Goal: Complete application form

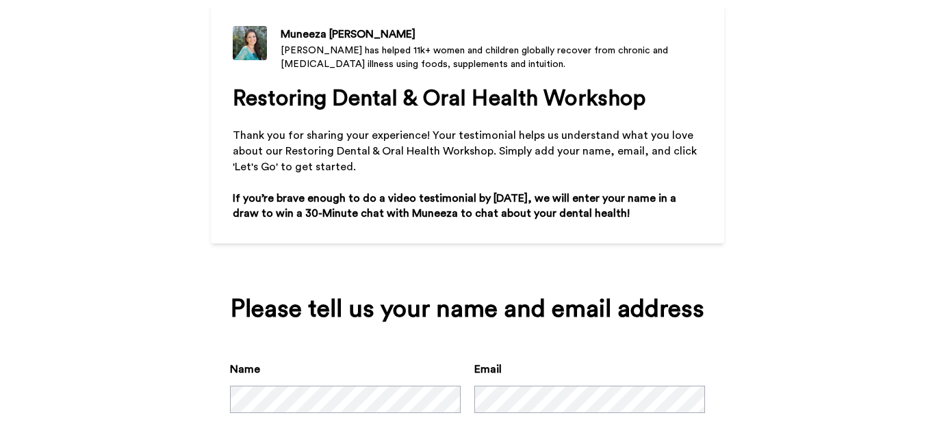
scroll to position [204, 0]
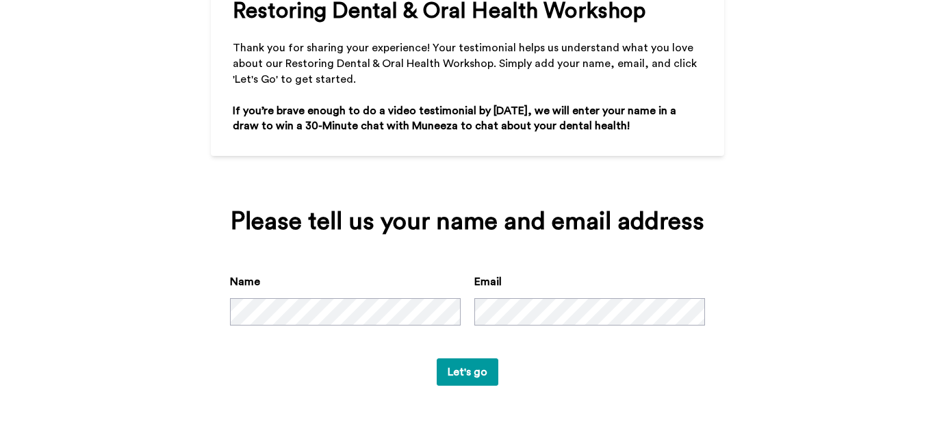
click at [463, 374] on button "Let's go" at bounding box center [468, 372] width 62 height 27
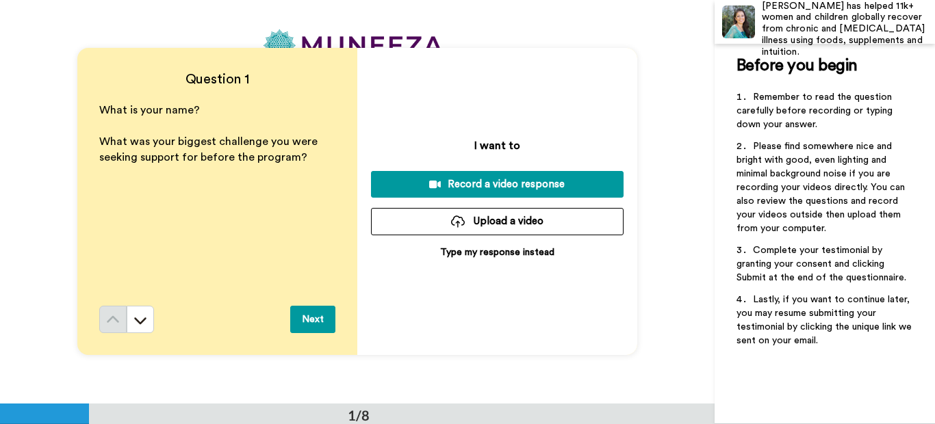
click at [470, 249] on p "Type my response instead" at bounding box center [497, 253] width 114 height 14
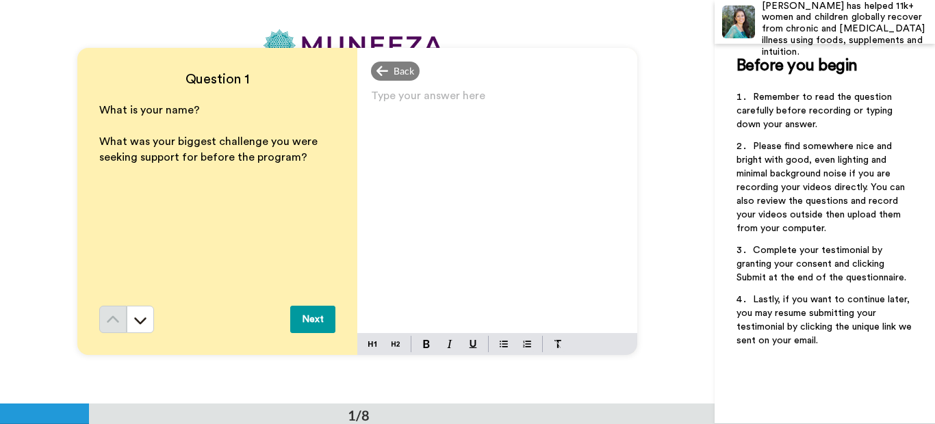
click at [371, 94] on p "Type your answer here ﻿" at bounding box center [497, 101] width 253 height 19
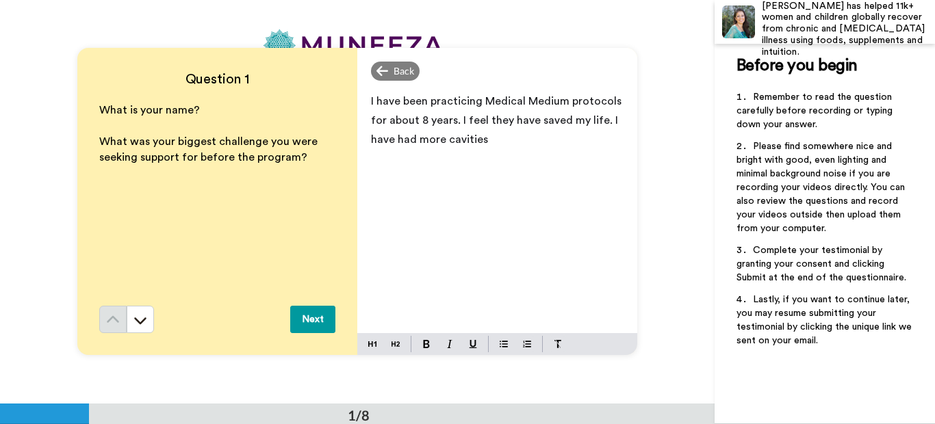
click at [601, 121] on span "I have been practicing Medical Medium protocols for about 8 years. I feel they …" at bounding box center [497, 120] width 253 height 49
click at [542, 142] on p "I have been practicing Medical Medium protocols for about 8 years. I feel they …" at bounding box center [497, 121] width 253 height 58
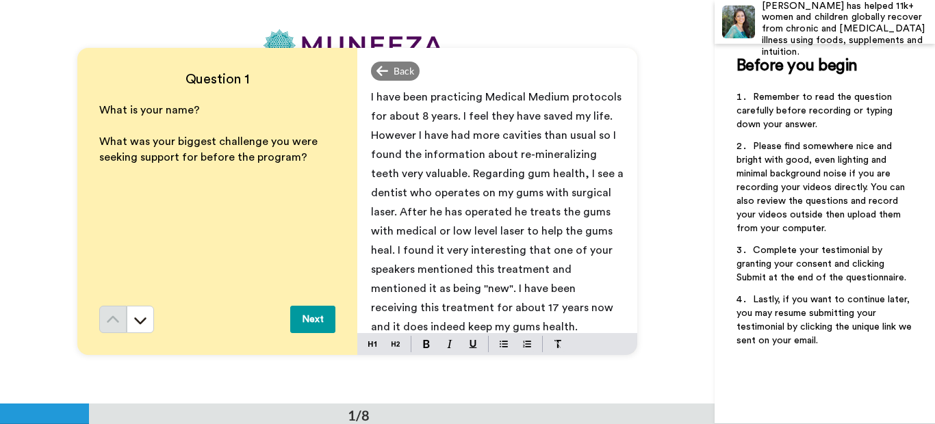
scroll to position [13, 0]
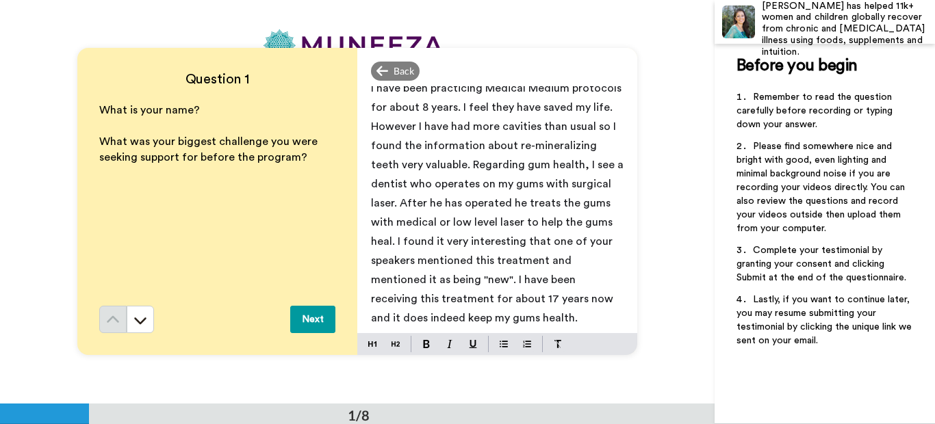
click at [563, 318] on span "I have been practicing Medical Medium protocols for about 8 years. I feel they …" at bounding box center [498, 203] width 255 height 241
click at [576, 317] on p "I have been practicing Medical Medium protocols for about 8 years. I feel they …" at bounding box center [497, 203] width 253 height 249
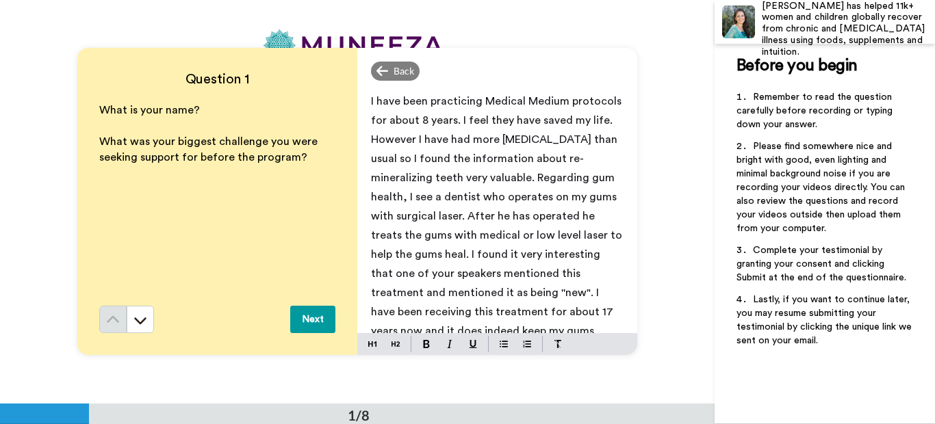
scroll to position [68, 0]
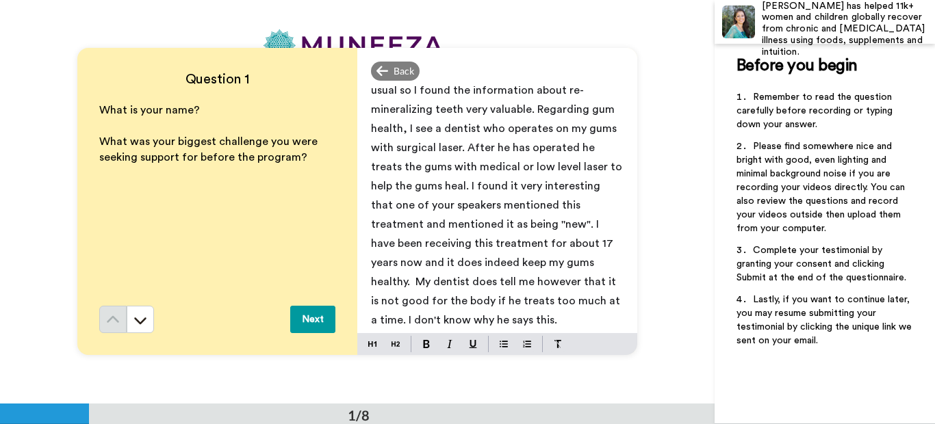
click at [511, 223] on span "I have been practicing Medical Medium protocols for about 8 years. I feel they …" at bounding box center [498, 176] width 254 height 298
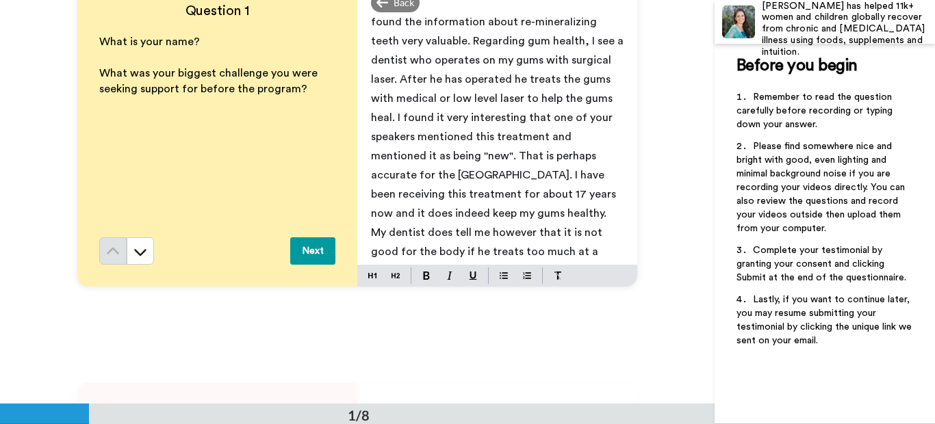
scroll to position [0, 0]
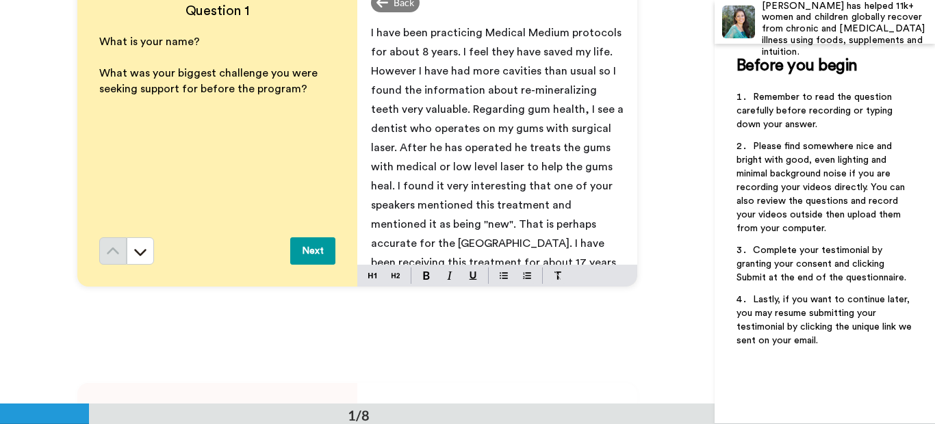
click at [371, 31] on span "I have been practicing Medical Medium protocols for about 8 years. I feel they …" at bounding box center [498, 186] width 255 height 318
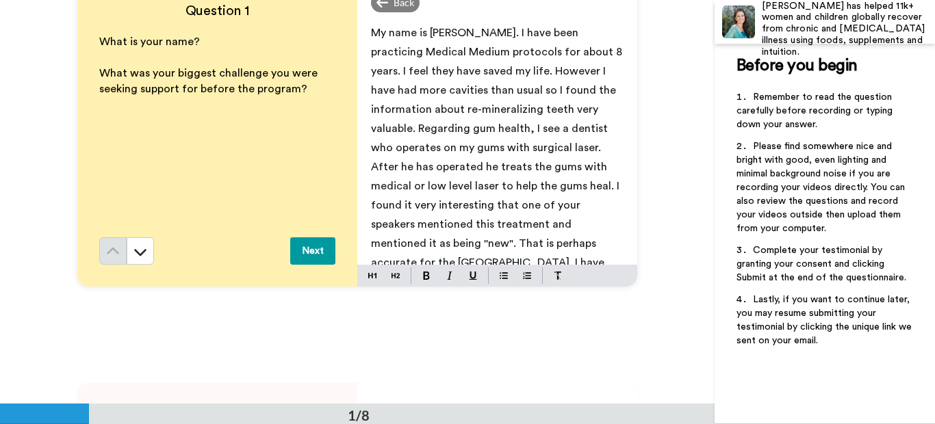
click at [533, 89] on span "My name is [PERSON_NAME]. I have been practicing Medical Medium protocols for a…" at bounding box center [498, 195] width 254 height 337
click at [310, 248] on button "Next" at bounding box center [312, 251] width 45 height 27
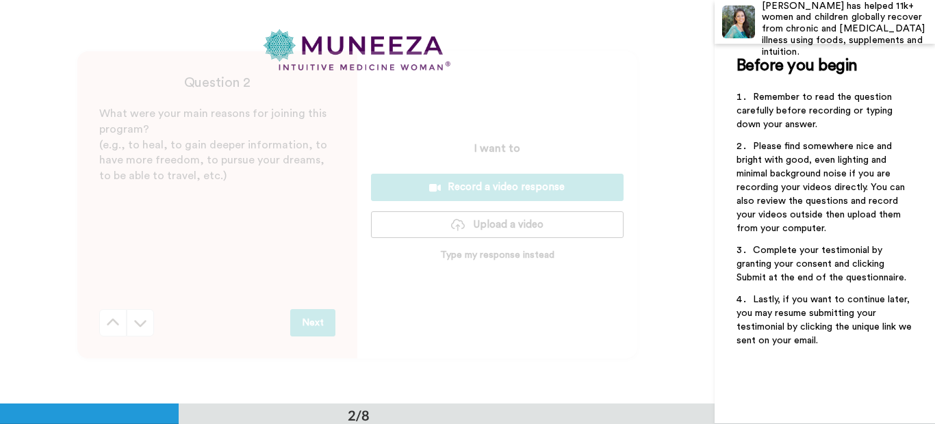
scroll to position [404, 0]
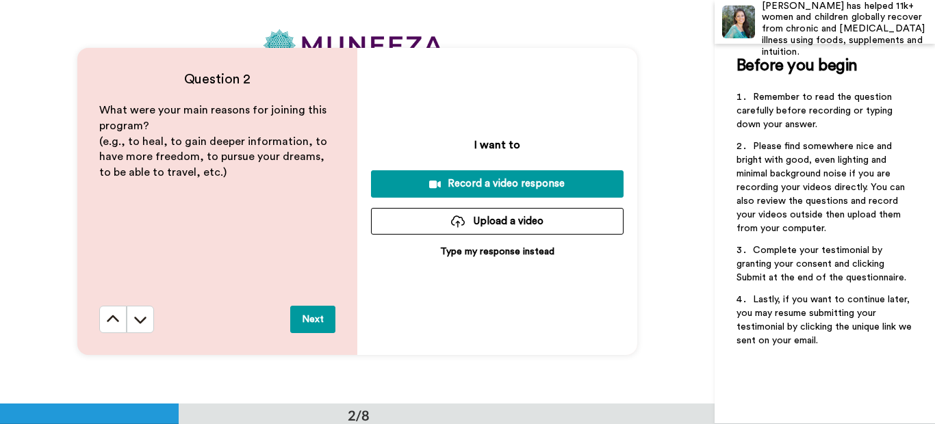
click at [449, 250] on p "Type my response instead" at bounding box center [497, 252] width 114 height 14
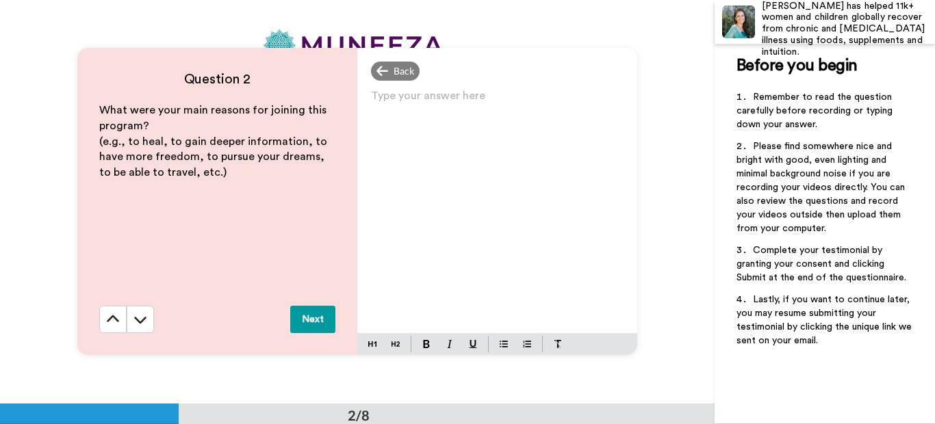
click at [374, 99] on p "Type your answer here ﻿" at bounding box center [497, 101] width 253 height 19
click at [309, 318] on button "Next" at bounding box center [312, 319] width 45 height 27
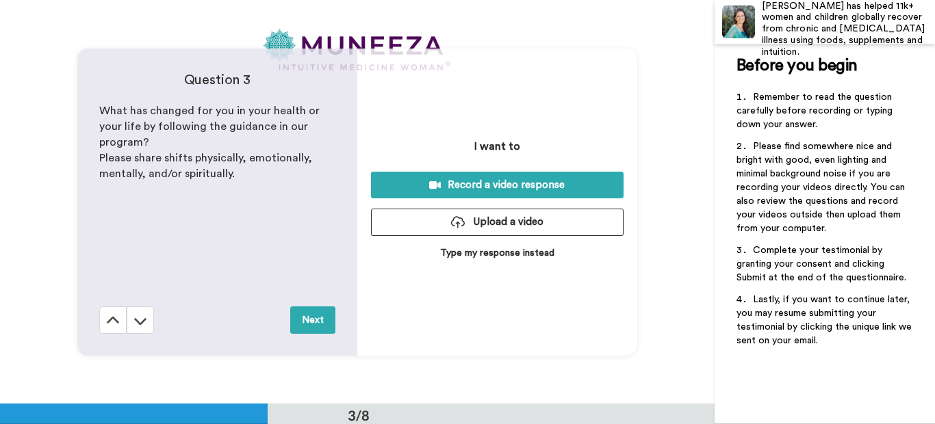
scroll to position [808, 0]
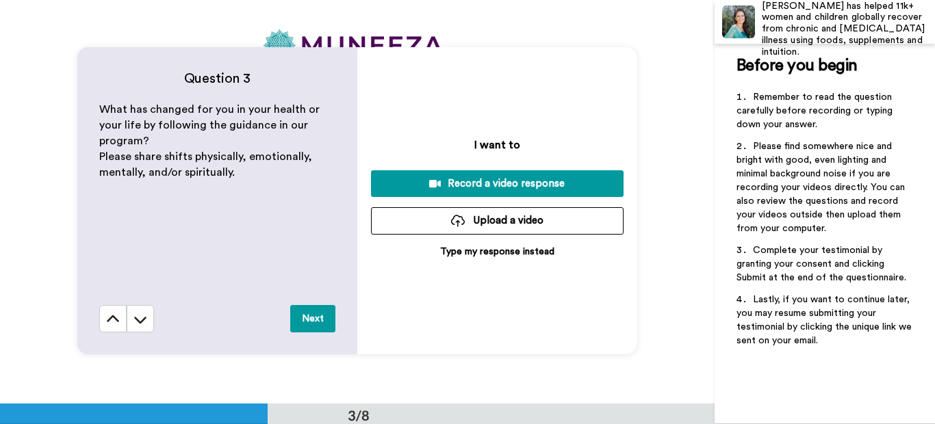
click at [456, 252] on p "Type my response instead" at bounding box center [497, 252] width 114 height 14
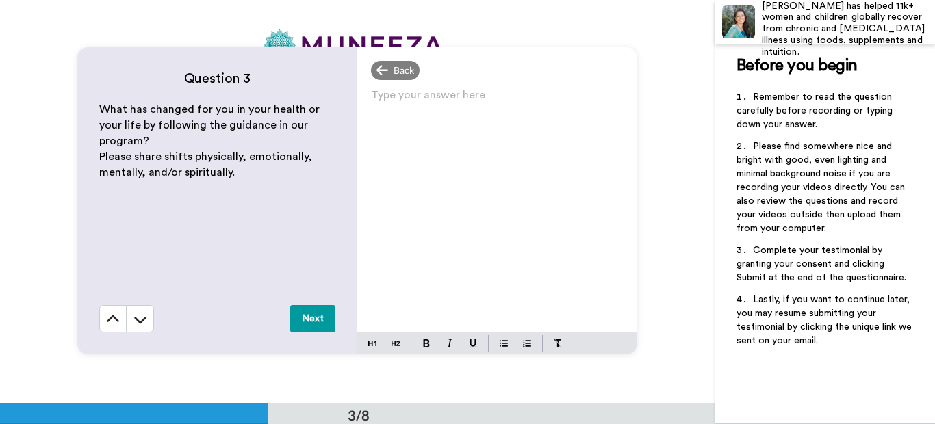
click at [371, 95] on p "Type your answer here ﻿" at bounding box center [497, 100] width 253 height 19
click at [301, 315] on button "Next" at bounding box center [312, 318] width 45 height 27
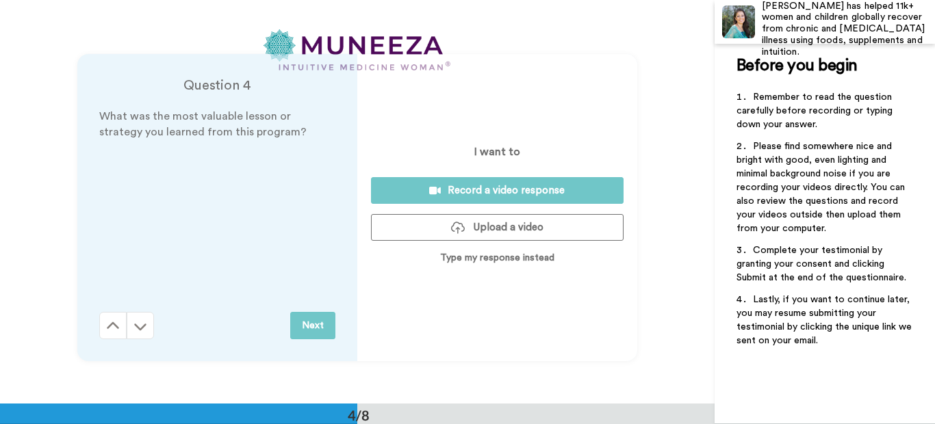
scroll to position [1211, 0]
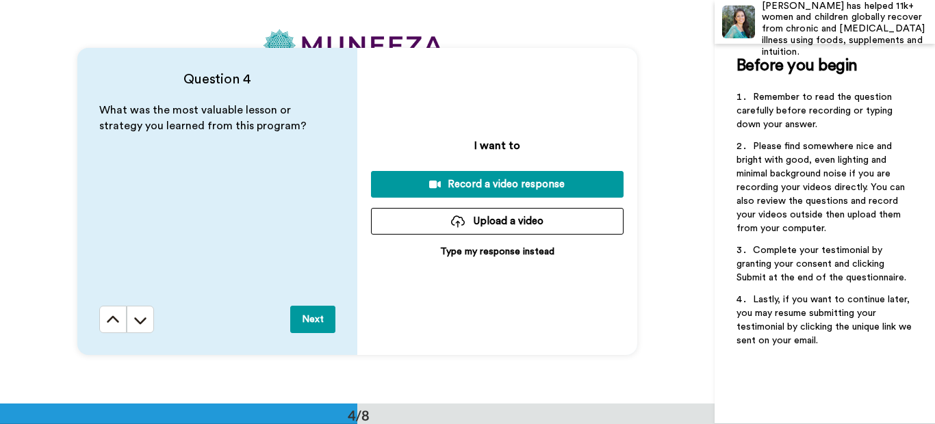
click at [452, 252] on p "Type my response instead" at bounding box center [497, 252] width 114 height 14
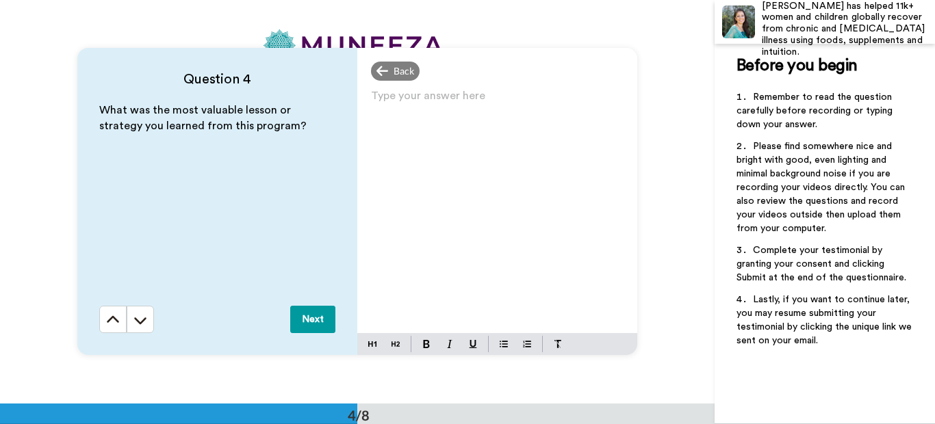
click at [374, 101] on p "Type your answer here ﻿" at bounding box center [497, 101] width 253 height 19
click at [313, 314] on button "Next" at bounding box center [312, 319] width 45 height 27
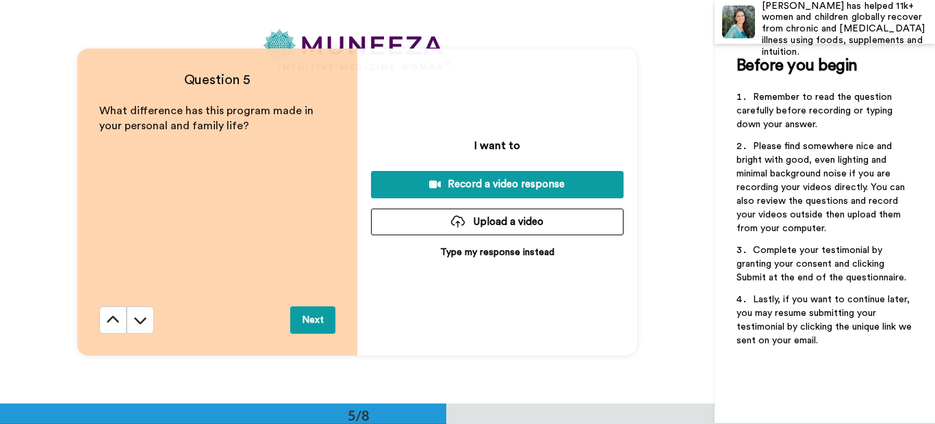
scroll to position [1615, 0]
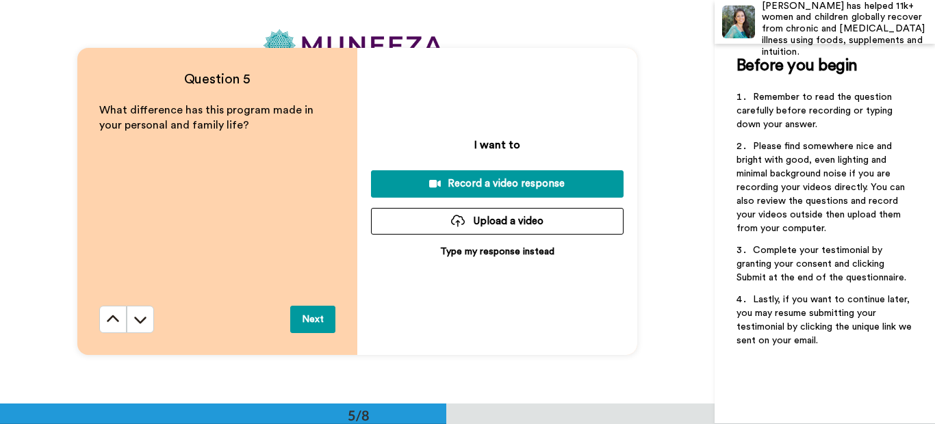
click at [453, 248] on p "Type my response instead" at bounding box center [497, 252] width 114 height 14
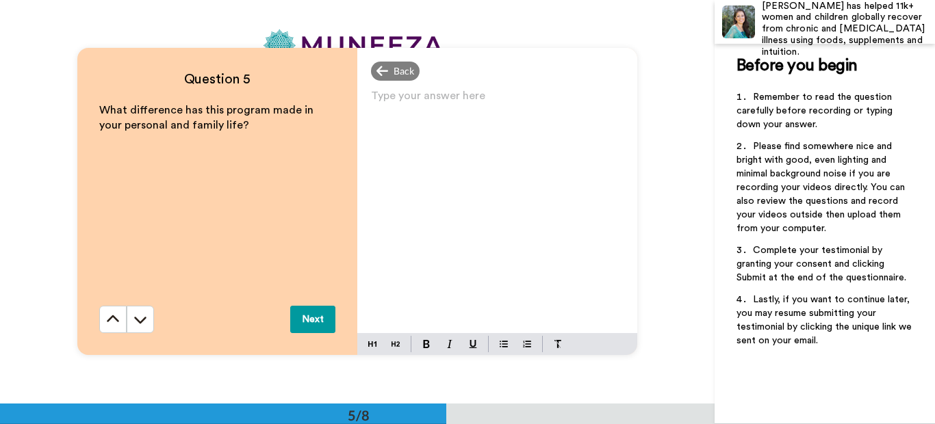
click at [373, 99] on p "Type your answer here ﻿" at bounding box center [497, 101] width 253 height 19
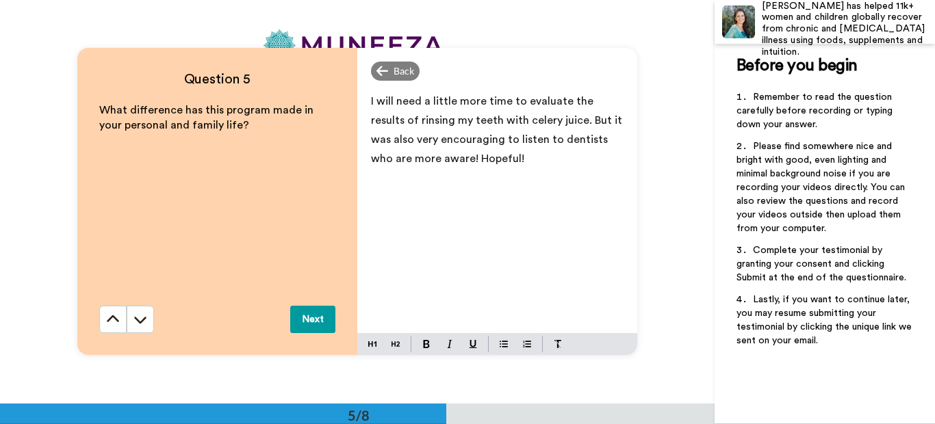
click at [309, 317] on button "Next" at bounding box center [312, 319] width 45 height 27
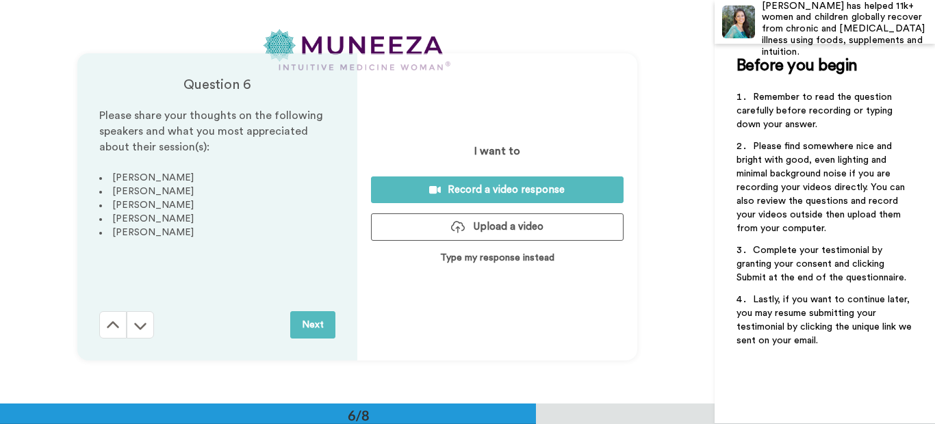
scroll to position [2018, 0]
